Goal: Task Accomplishment & Management: Manage account settings

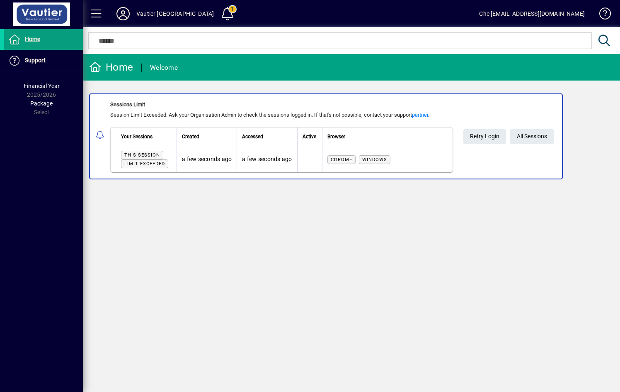
click at [539, 134] on span "All Sessions" at bounding box center [532, 136] width 30 height 14
